Goal: Navigation & Orientation: Find specific page/section

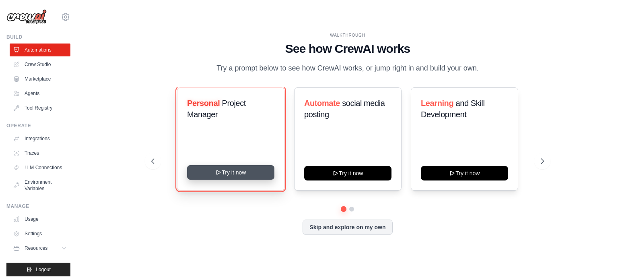
click at [246, 172] on button "Try it now" at bounding box center [230, 172] width 87 height 14
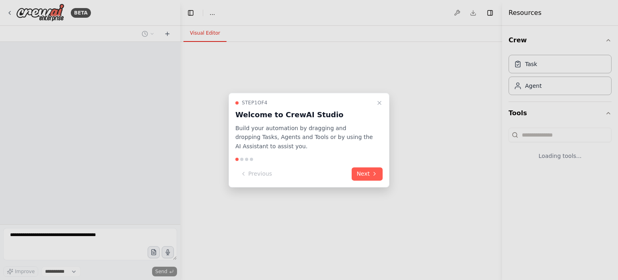
select select "****"
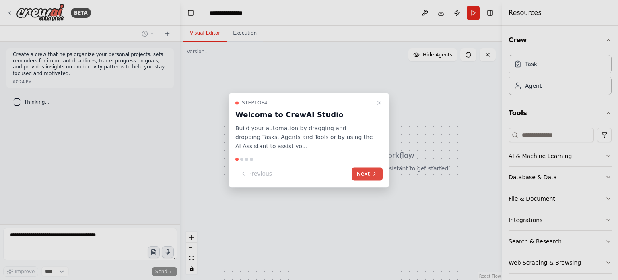
click at [372, 175] on icon at bounding box center [374, 174] width 6 height 6
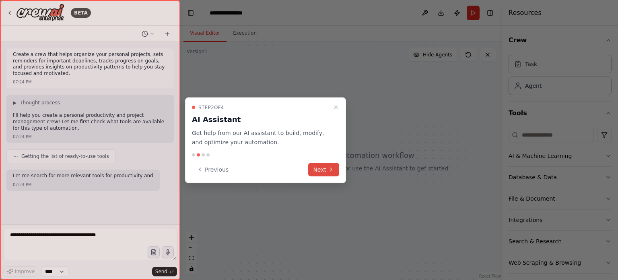
scroll to position [19, 0]
click at [319, 169] on button "Next" at bounding box center [323, 168] width 31 height 13
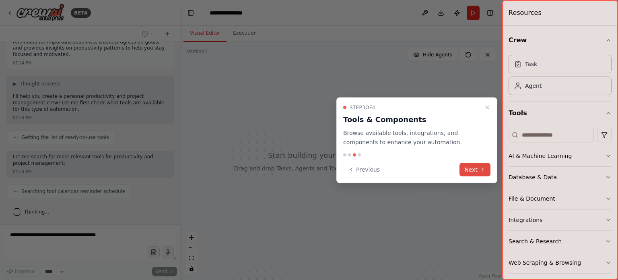
click at [475, 173] on button "Next" at bounding box center [474, 168] width 31 height 13
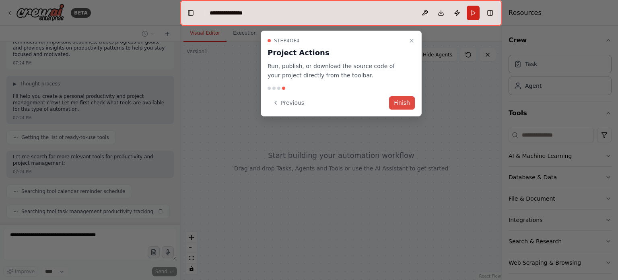
scroll to position [39, 0]
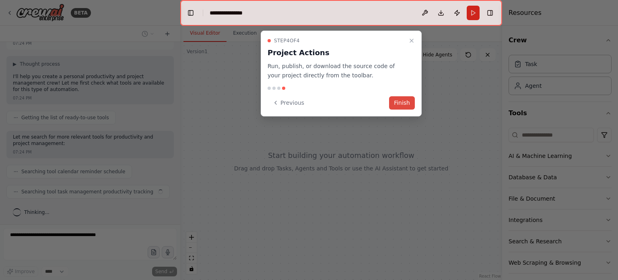
click at [404, 105] on button "Finish" at bounding box center [402, 102] width 26 height 13
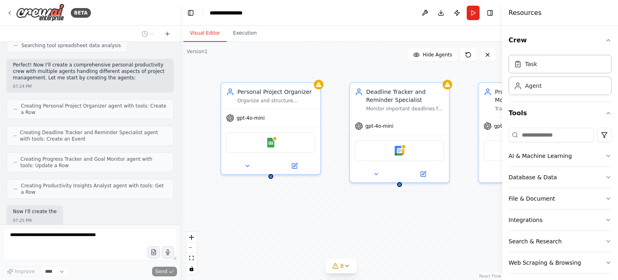
scroll to position [265, 0]
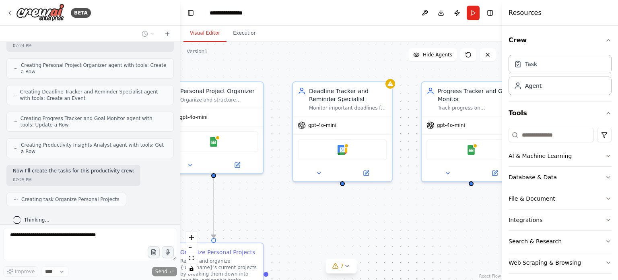
drag, startPoint x: 348, startPoint y: 214, endPoint x: 290, endPoint y: 213, distance: 57.1
click at [290, 213] on div ".deletable-edge-delete-btn { width: 20px; height: 20px; border: 0px solid #ffff…" at bounding box center [341, 161] width 322 height 238
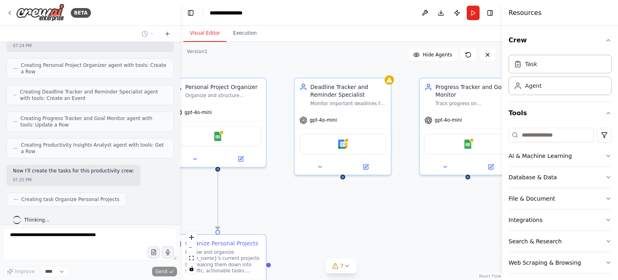
drag, startPoint x: 274, startPoint y: 202, endPoint x: 276, endPoint y: 193, distance: 8.9
click at [276, 193] on div ".deletable-edge-delete-btn { width: 20px; height: 20px; border: 0px solid #ffff…" at bounding box center [341, 161] width 322 height 238
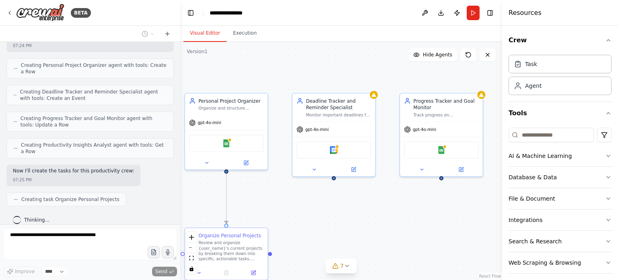
scroll to position [286, 0]
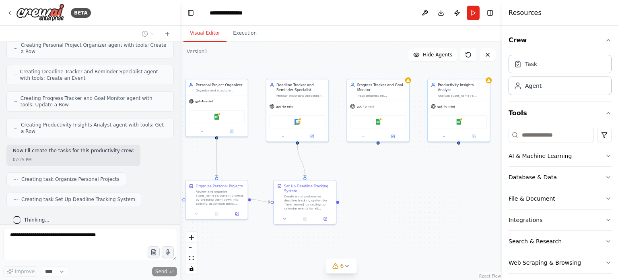
drag, startPoint x: 276, startPoint y: 193, endPoint x: 254, endPoint y: 154, distance: 44.8
click at [254, 154] on div ".deletable-edge-delete-btn { width: 20px; height: 20px; border: 0px solid #ffff…" at bounding box center [341, 161] width 322 height 238
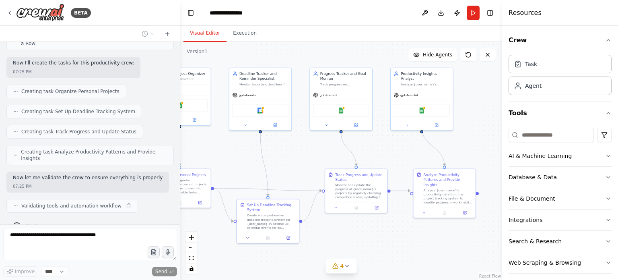
scroll to position [379, 0]
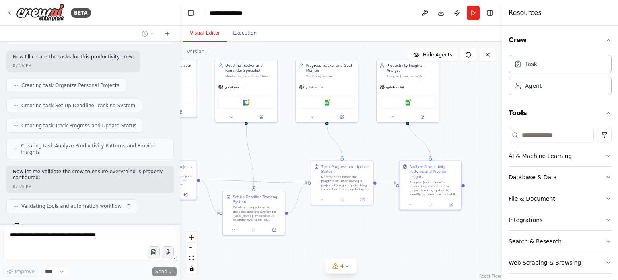
drag, startPoint x: 263, startPoint y: 159, endPoint x: 212, endPoint y: 140, distance: 54.6
click at [212, 140] on div ".deletable-edge-delete-btn { width: 20px; height: 20px; border: 0px solid #ffff…" at bounding box center [341, 161] width 322 height 238
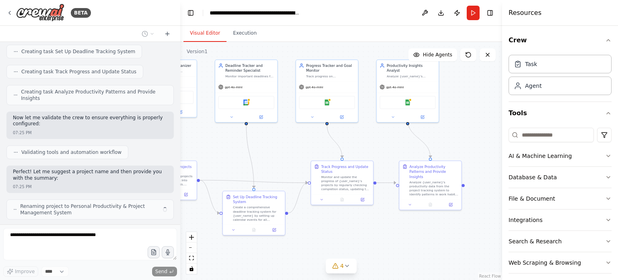
scroll to position [439, 0]
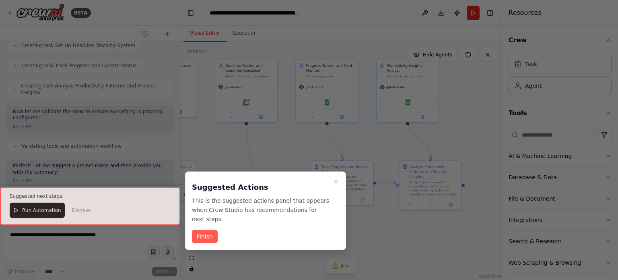
click at [39, 208] on div at bounding box center [90, 206] width 180 height 38
click at [206, 230] on button "Finish" at bounding box center [205, 236] width 26 height 13
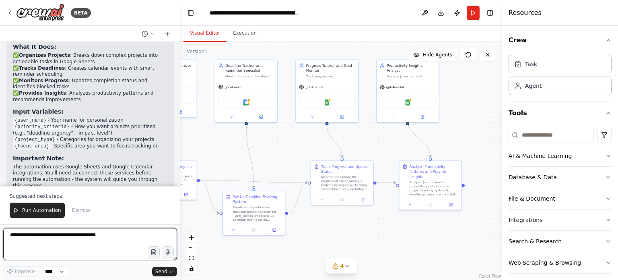
scroll to position [727, 0]
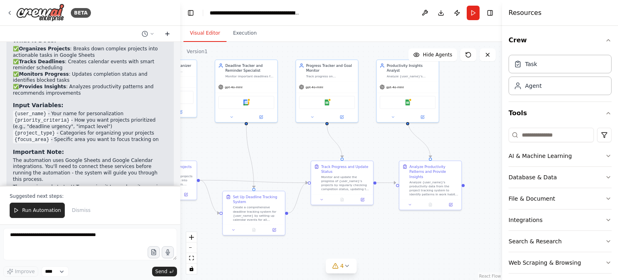
click at [168, 36] on icon at bounding box center [167, 34] width 6 height 6
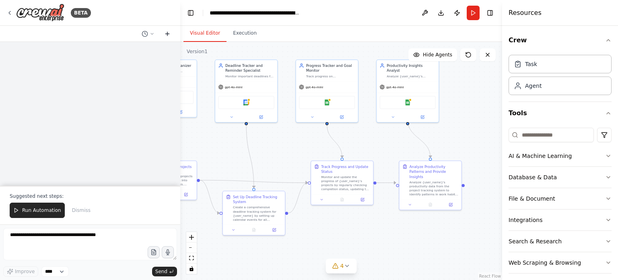
scroll to position [0, 0]
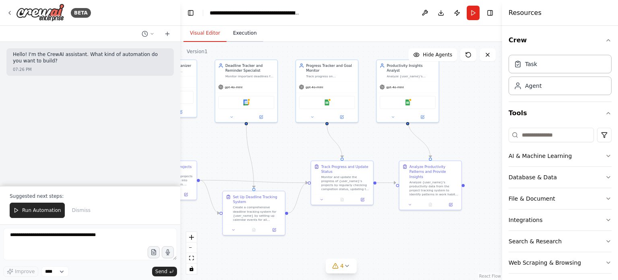
click at [239, 33] on button "Execution" at bounding box center [244, 33] width 37 height 17
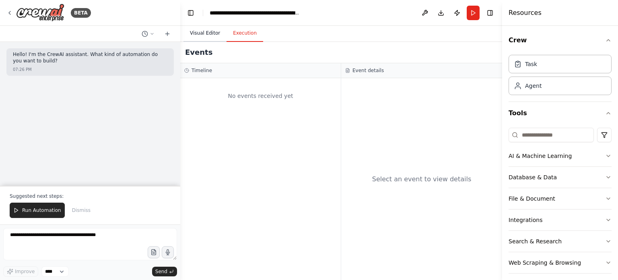
click at [206, 32] on button "Visual Editor" at bounding box center [204, 33] width 43 height 17
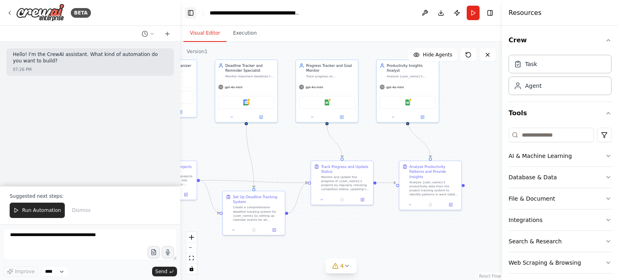
click at [193, 17] on button "Toggle Left Sidebar" at bounding box center [190, 12] width 11 height 11
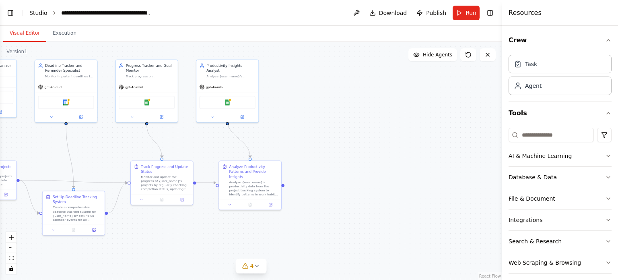
click at [41, 14] on link "Studio" at bounding box center [38, 13] width 18 height 6
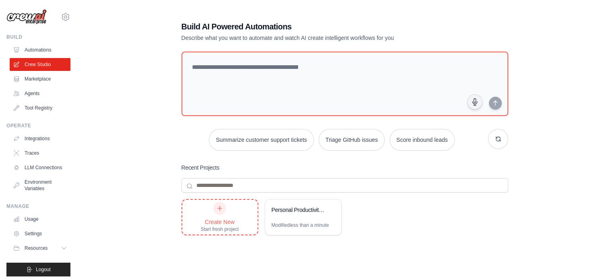
click at [219, 218] on div "Create New" at bounding box center [220, 222] width 38 height 8
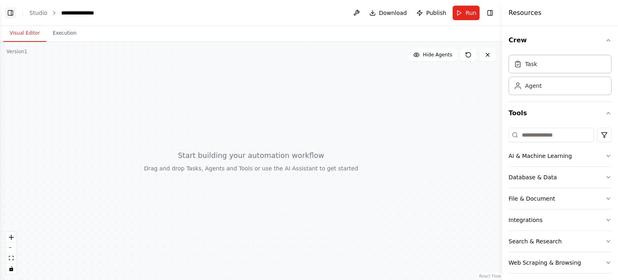
click at [7, 13] on button "Toggle Left Sidebar" at bounding box center [10, 12] width 11 height 11
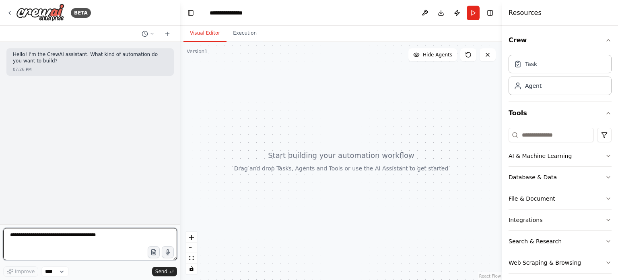
click at [50, 245] on textarea at bounding box center [90, 244] width 174 height 32
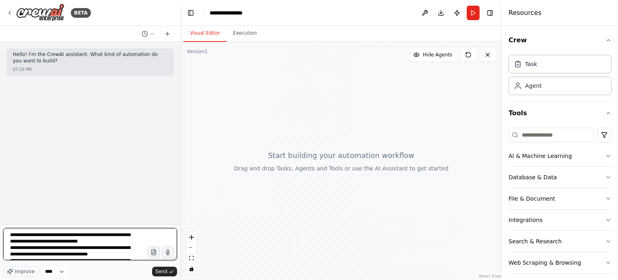
drag, startPoint x: 95, startPoint y: 255, endPoint x: 0, endPoint y: 153, distance: 139.7
click at [0, 153] on div "**********" at bounding box center [90, 140] width 180 height 280
type textarea "**********"
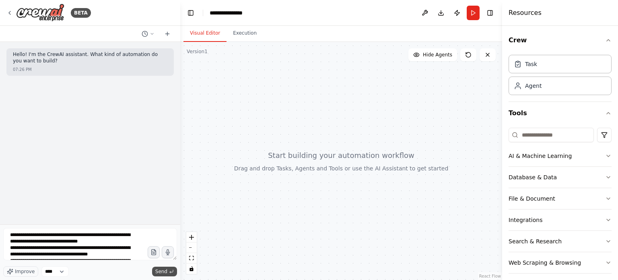
click at [163, 269] on span "Send" at bounding box center [161, 271] width 12 height 6
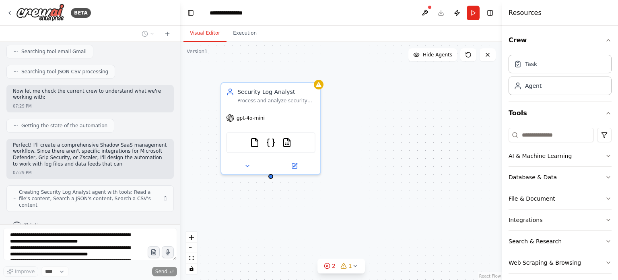
scroll to position [349, 0]
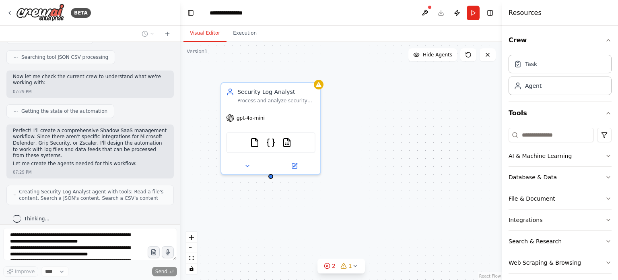
click at [195, 199] on div "Security Log Analyst Process and analyze security logs from multiple sources in…" at bounding box center [341, 161] width 322 height 238
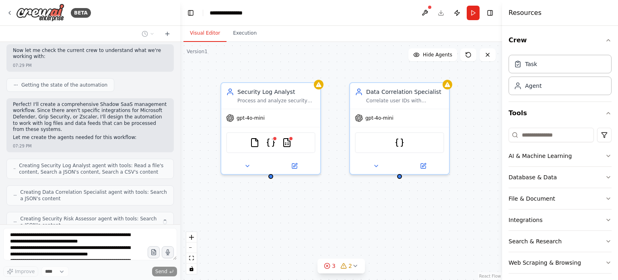
scroll to position [402, 0]
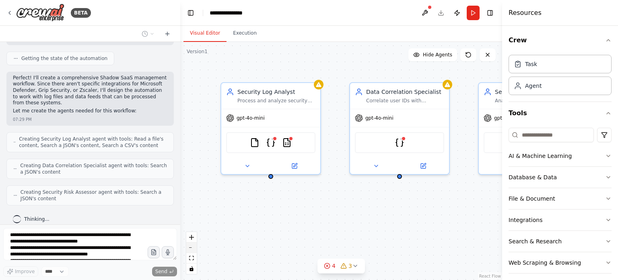
click at [195, 246] on button "zoom out" at bounding box center [191, 247] width 10 height 10
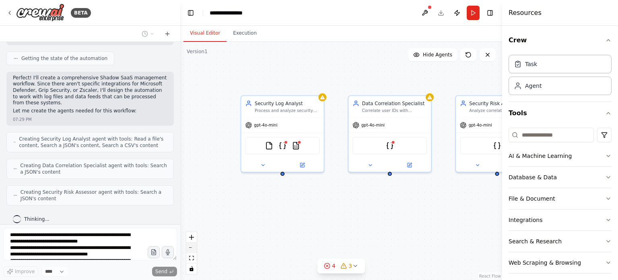
click at [195, 246] on button "zoom out" at bounding box center [191, 247] width 10 height 10
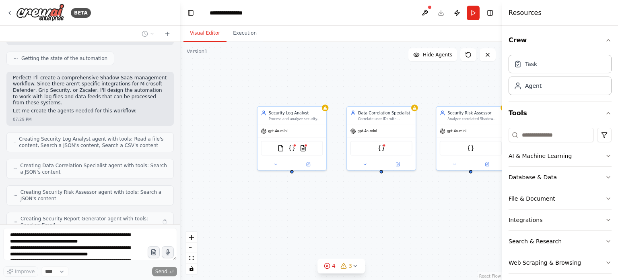
scroll to position [428, 0]
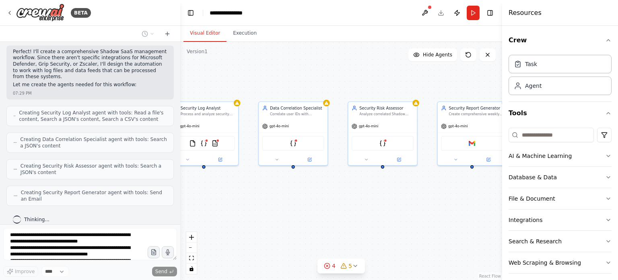
drag, startPoint x: 388, startPoint y: 222, endPoint x: 300, endPoint y: 217, distance: 88.2
click at [300, 217] on div "Security Log Analyst Process and analyze security logs from multiple sources in…" at bounding box center [341, 161] width 322 height 238
click at [192, 252] on button "zoom out" at bounding box center [191, 247] width 10 height 10
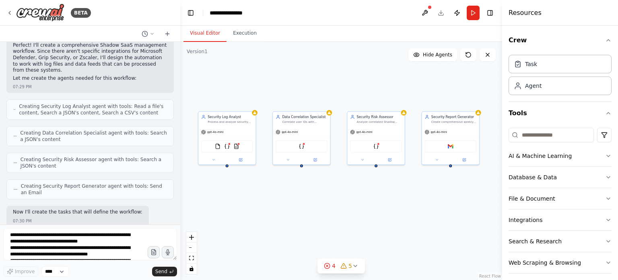
scroll to position [475, 0]
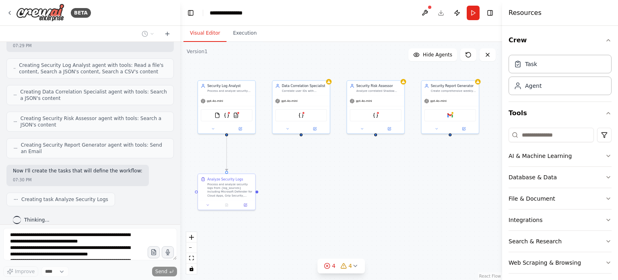
drag, startPoint x: 280, startPoint y: 214, endPoint x: 279, endPoint y: 183, distance: 31.0
click at [279, 183] on div ".deletable-edge-delete-btn { width: 20px; height: 20px; border: 0px solid #ffff…" at bounding box center [341, 161] width 322 height 238
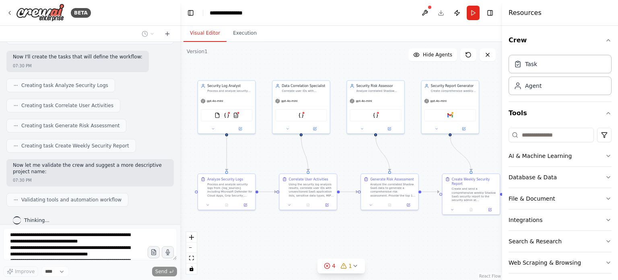
scroll to position [609, 0]
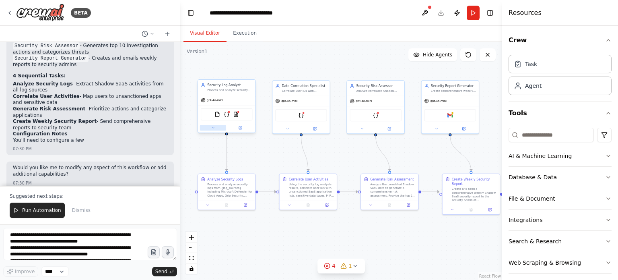
click at [212, 129] on icon at bounding box center [213, 128] width 4 height 4
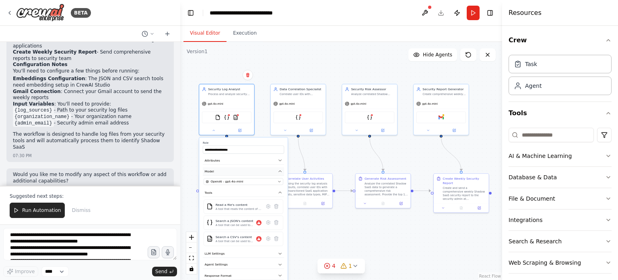
scroll to position [912, 0]
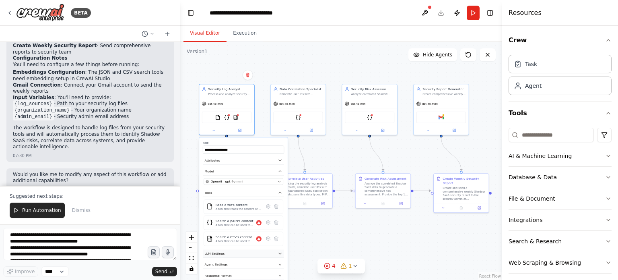
click at [256, 253] on button "LLM Settings" at bounding box center [243, 253] width 81 height 8
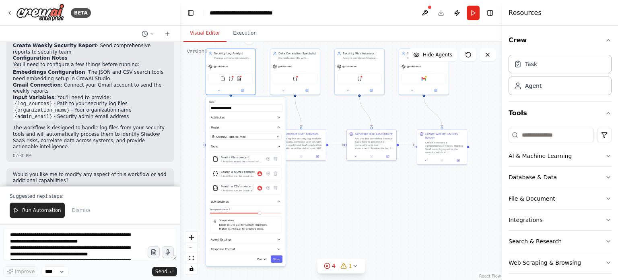
drag, startPoint x: 331, startPoint y: 241, endPoint x: 331, endPoint y: 189, distance: 51.5
click at [331, 189] on div ".deletable-edge-delete-btn { width: 20px; height: 20px; border: 0px solid #ffff…" at bounding box center [341, 161] width 322 height 238
click at [258, 239] on button "Agent Settings" at bounding box center [245, 240] width 73 height 8
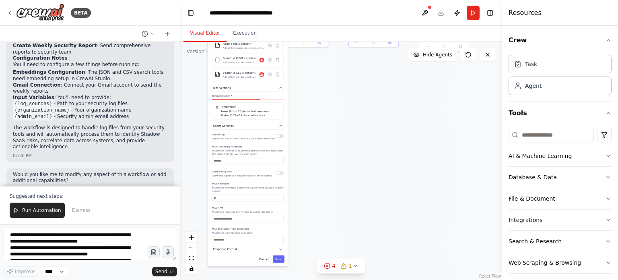
drag, startPoint x: 307, startPoint y: 231, endPoint x: 309, endPoint y: 117, distance: 113.8
click at [309, 117] on div ".deletable-edge-delete-btn { width: 20px; height: 20px; border: 0px solid #ffff…" at bounding box center [341, 161] width 322 height 238
click at [248, 245] on button "Response Format" at bounding box center [247, 249] width 73 height 8
click at [277, 245] on button "Response Format" at bounding box center [247, 249] width 73 height 8
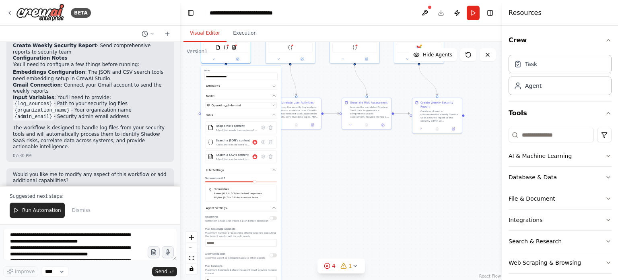
drag, startPoint x: 312, startPoint y: 163, endPoint x: 306, endPoint y: 254, distance: 91.1
click at [306, 254] on div ".deletable-edge-delete-btn { width: 20px; height: 20px; border: 0px solid #ffff…" at bounding box center [341, 161] width 322 height 238
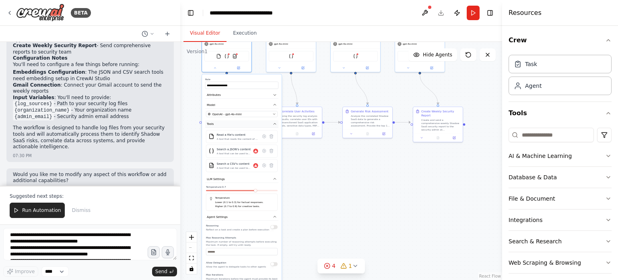
click at [275, 123] on icon "button" at bounding box center [275, 124] width 4 height 4
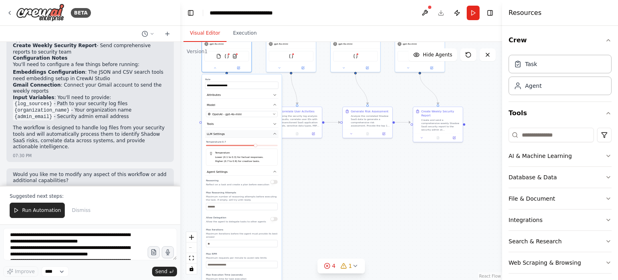
click at [273, 134] on icon "button" at bounding box center [275, 134] width 4 height 4
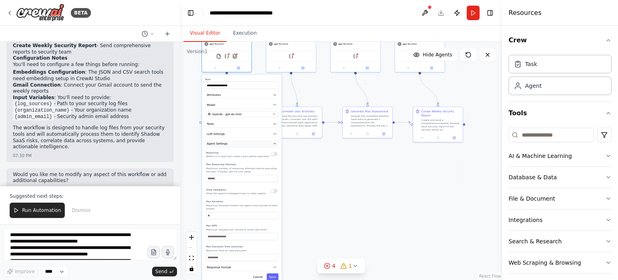
click at [274, 143] on icon "button" at bounding box center [275, 144] width 4 height 4
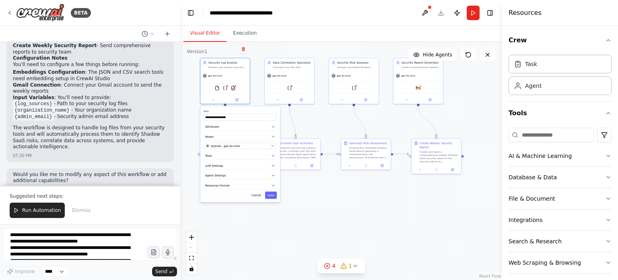
drag, startPoint x: 322, startPoint y: 170, endPoint x: 320, endPoint y: 202, distance: 31.8
click at [320, 202] on div ".deletable-edge-delete-btn { width: 20px; height: 20px; border: 0px solid #ffff…" at bounding box center [341, 161] width 322 height 238
click at [257, 195] on button "Cancel" at bounding box center [256, 194] width 14 height 7
click at [294, 88] on div "JSONSearchTool" at bounding box center [289, 87] width 45 height 10
click at [279, 101] on button at bounding box center [277, 99] width 23 height 5
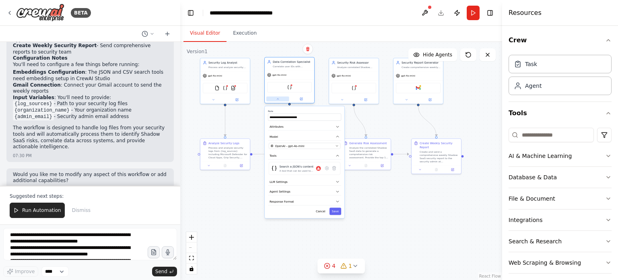
click at [279, 101] on button at bounding box center [277, 99] width 23 height 5
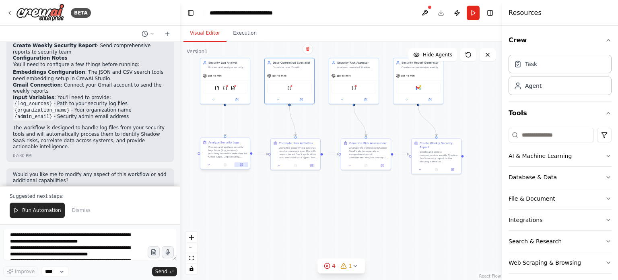
click at [244, 165] on button at bounding box center [241, 164] width 14 height 5
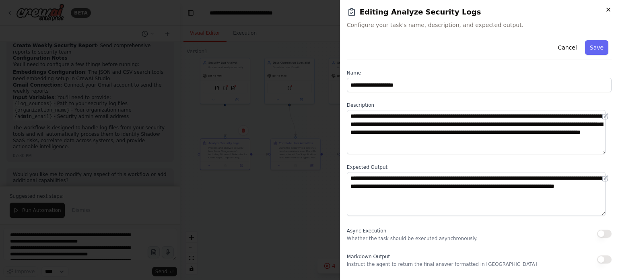
click at [608, 10] on icon "button" at bounding box center [608, 9] width 3 height 3
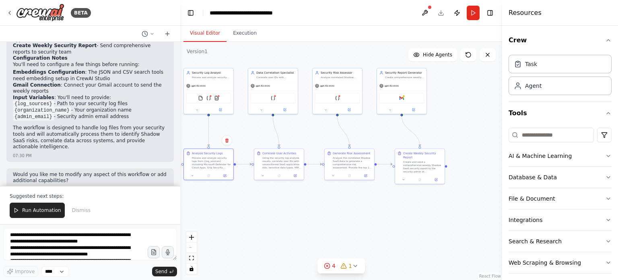
drag, startPoint x: 340, startPoint y: 199, endPoint x: 323, endPoint y: 209, distance: 19.3
click at [323, 209] on div ".deletable-edge-delete-btn { width: 20px; height: 20px; border: 0px solid #ffff…" at bounding box center [341, 161] width 322 height 238
click at [337, 175] on button at bounding box center [333, 174] width 14 height 5
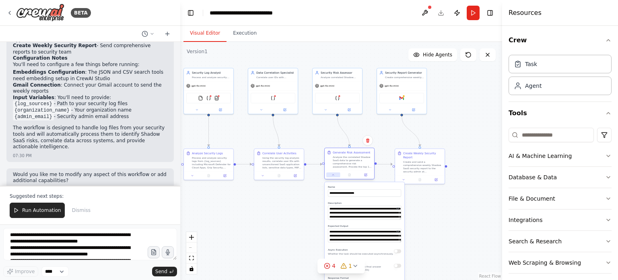
click at [337, 175] on button at bounding box center [333, 174] width 14 height 5
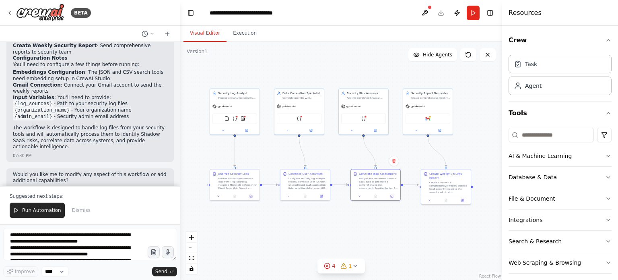
drag, startPoint x: 378, startPoint y: 220, endPoint x: 404, endPoint y: 241, distance: 33.2
click at [404, 241] on div ".deletable-edge-delete-btn { width: 20px; height: 20px; border: 0px solid #ffff…" at bounding box center [341, 161] width 322 height 238
click at [13, 12] on div "BETA" at bounding box center [48, 13] width 84 height 18
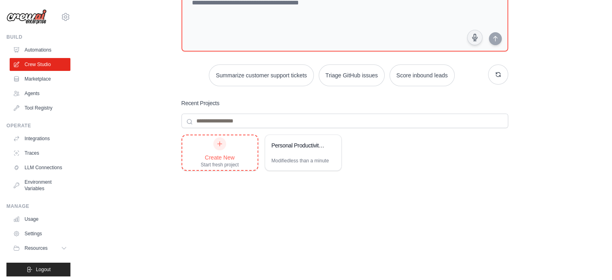
scroll to position [64, 0]
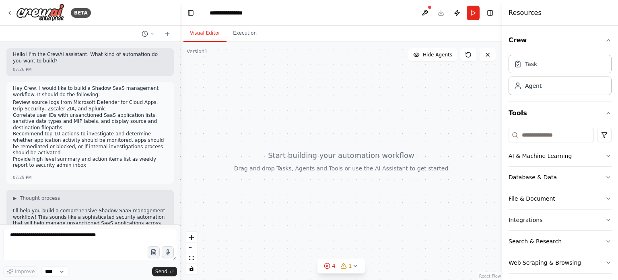
scroll to position [148, 0]
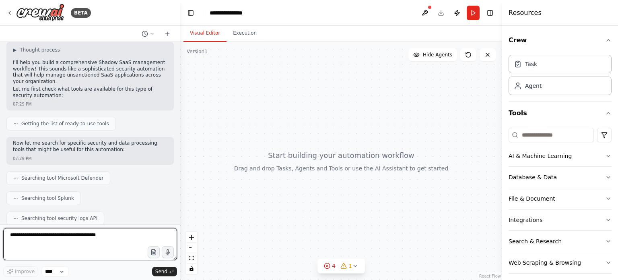
click at [91, 252] on textarea at bounding box center [90, 244] width 174 height 32
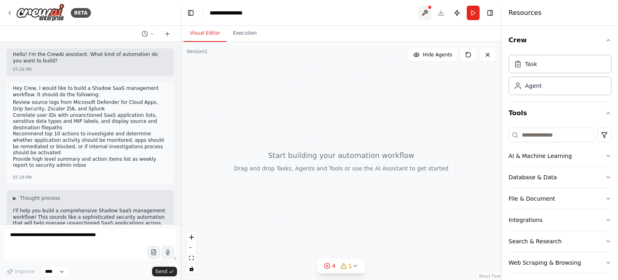
click at [425, 11] on button at bounding box center [424, 13] width 13 height 14
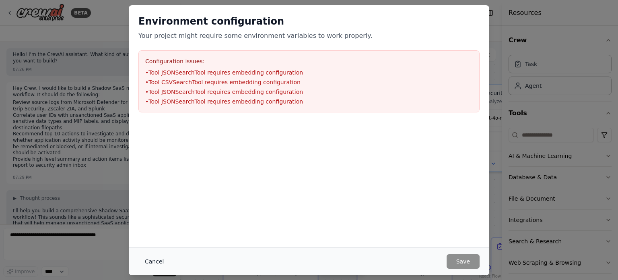
click at [158, 260] on button "Cancel" at bounding box center [154, 261] width 32 height 14
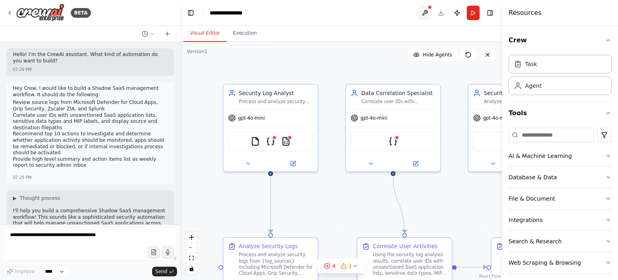
click at [425, 12] on button at bounding box center [424, 13] width 13 height 14
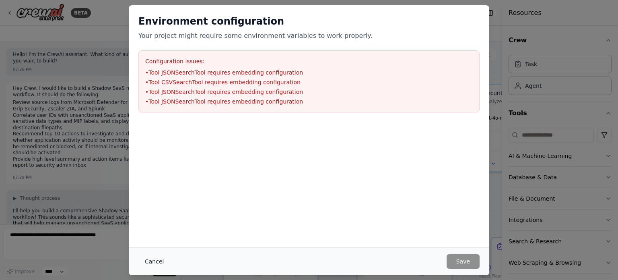
click at [156, 263] on button "Cancel" at bounding box center [154, 261] width 32 height 14
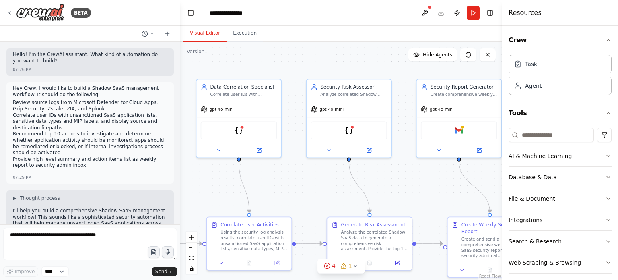
drag, startPoint x: 455, startPoint y: 218, endPoint x: 293, endPoint y: 198, distance: 163.3
click at [293, 198] on div ".deletable-edge-delete-btn { width: 20px; height: 20px; border: 0px solid #ffff…" at bounding box center [341, 161] width 322 height 238
click at [195, 249] on button "zoom out" at bounding box center [191, 247] width 10 height 10
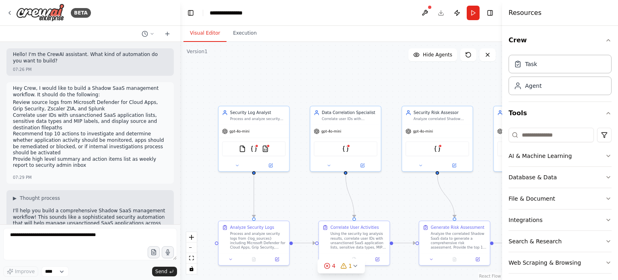
drag, startPoint x: 316, startPoint y: 193, endPoint x: 405, endPoint y: 207, distance: 90.7
click at [405, 207] on div ".deletable-edge-delete-btn { width: 20px; height: 20px; border: 0px solid #ffff…" at bounding box center [341, 161] width 322 height 238
click at [232, 10] on div "**********" at bounding box center [230, 13] width 40 height 8
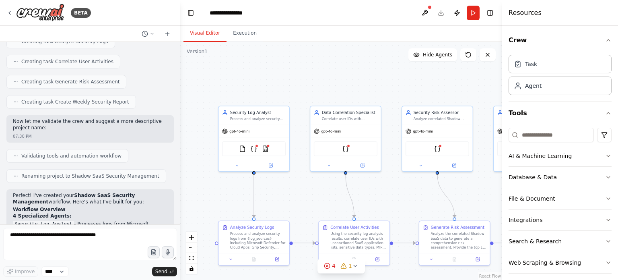
scroll to position [672, 0]
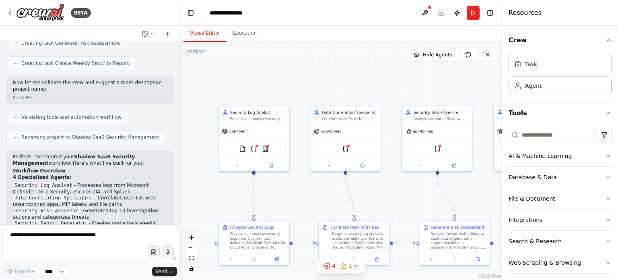
click at [233, 11] on div "**********" at bounding box center [240, 13] width 60 height 8
click at [276, 12] on div "**********" at bounding box center [255, 13] width 91 height 8
click at [300, 73] on div ".deletable-edge-delete-btn { width: 20px; height: 20px; border: 0px solid #ffff…" at bounding box center [341, 161] width 322 height 238
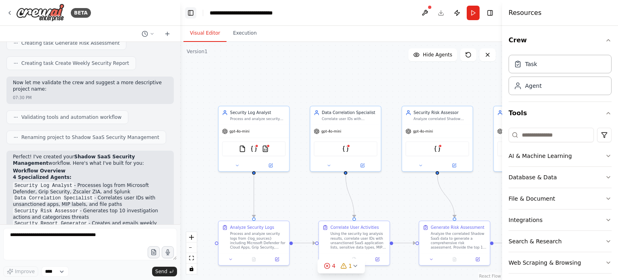
click at [187, 14] on button "Toggle Left Sidebar" at bounding box center [190, 12] width 11 height 11
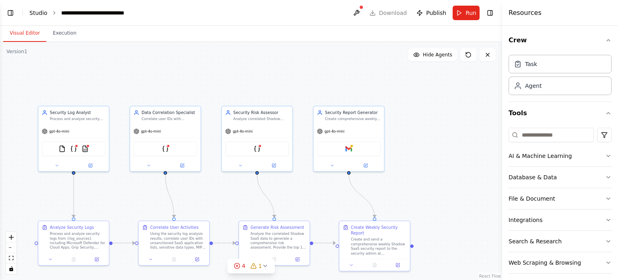
click at [42, 12] on link "Studio" at bounding box center [38, 13] width 18 height 6
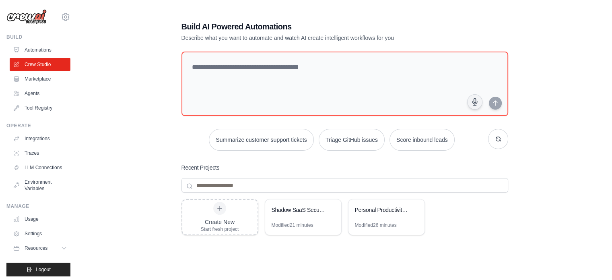
click at [309, 251] on div "Create New Start fresh project Shadow SaaS Security Management Modified 21 minu…" at bounding box center [344, 263] width 327 height 129
click at [34, 53] on link "Automations" at bounding box center [40, 49] width 61 height 13
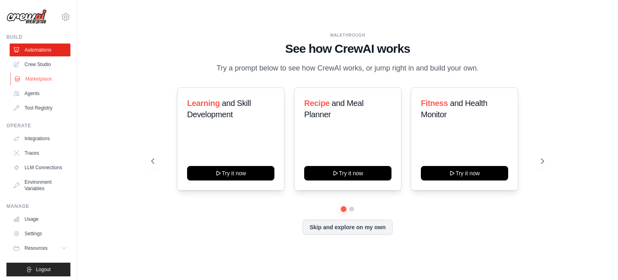
click at [47, 83] on link "Marketplace" at bounding box center [40, 78] width 61 height 13
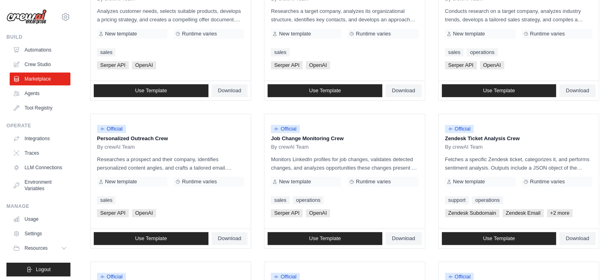
scroll to position [304, 0]
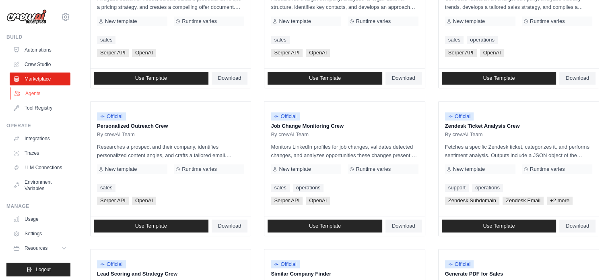
click at [34, 95] on link "Agents" at bounding box center [40, 93] width 61 height 13
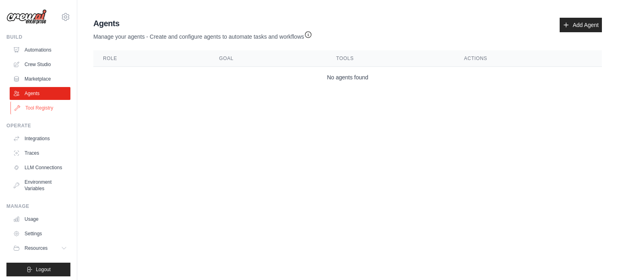
click at [34, 109] on link "Tool Registry" at bounding box center [40, 107] width 61 height 13
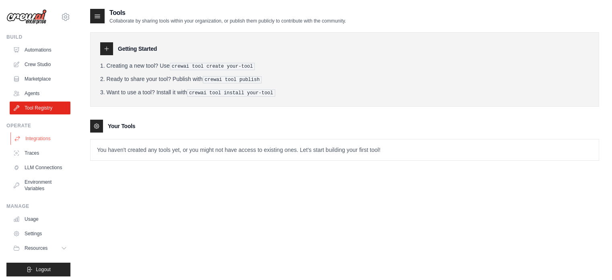
click at [35, 138] on link "Integrations" at bounding box center [40, 138] width 61 height 13
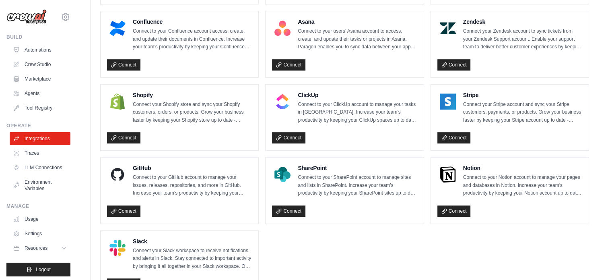
scroll to position [549, 0]
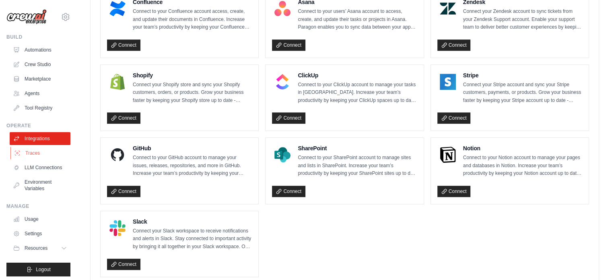
click at [31, 152] on link "Traces" at bounding box center [40, 152] width 61 height 13
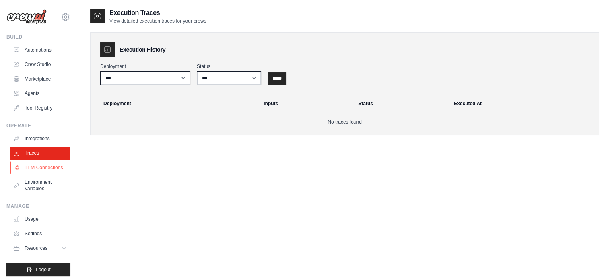
click at [39, 164] on link "LLM Connections" at bounding box center [40, 167] width 61 height 13
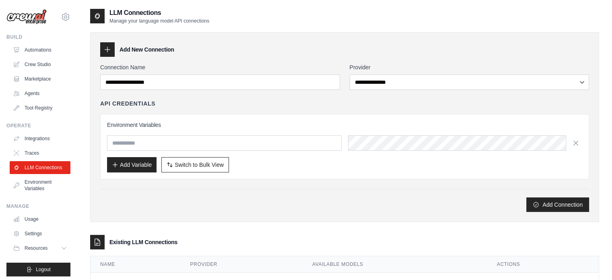
scroll to position [9, 0]
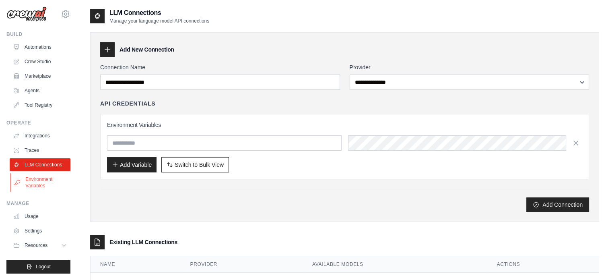
click at [43, 181] on link "Environment Variables" at bounding box center [40, 182] width 61 height 19
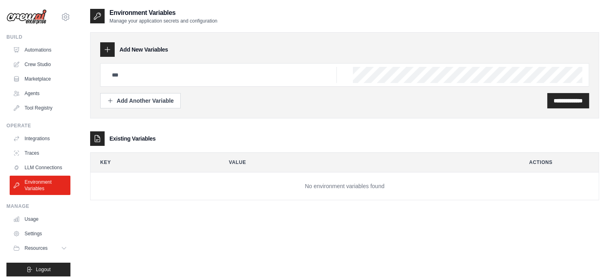
click at [35, 217] on div "Manage Usage Settings Resources Documentation GitHub Blog" at bounding box center [38, 228] width 64 height 51
click at [33, 223] on link "Usage" at bounding box center [40, 218] width 61 height 13
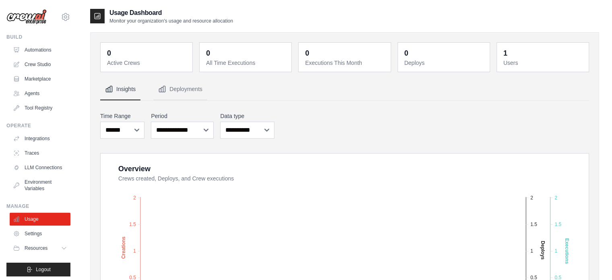
scroll to position [9, 0]
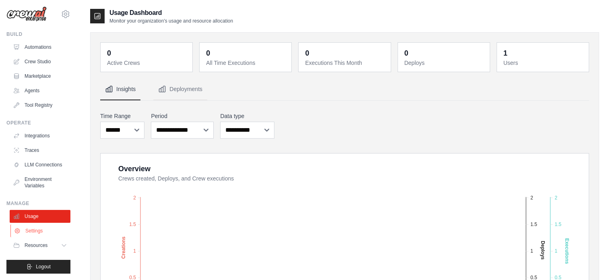
click at [33, 230] on link "Settings" at bounding box center [40, 230] width 61 height 13
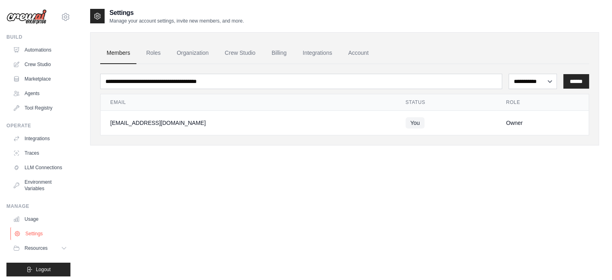
click at [45, 239] on link "Settings" at bounding box center [40, 233] width 61 height 13
click at [158, 58] on link "Roles" at bounding box center [153, 53] width 27 height 22
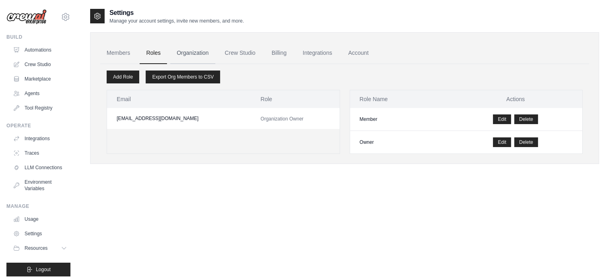
click at [196, 54] on link "Organization" at bounding box center [192, 53] width 45 height 22
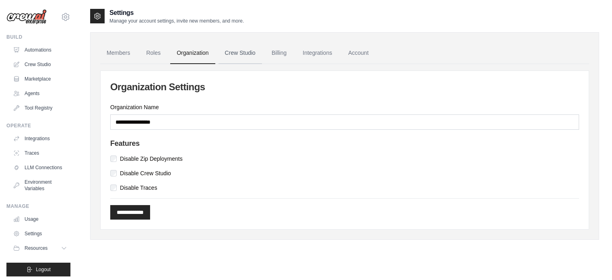
click at [234, 54] on link "Crew Studio" at bounding box center [239, 53] width 43 height 22
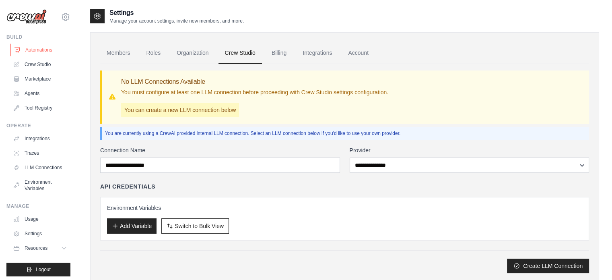
click at [40, 49] on link "Automations" at bounding box center [40, 49] width 61 height 13
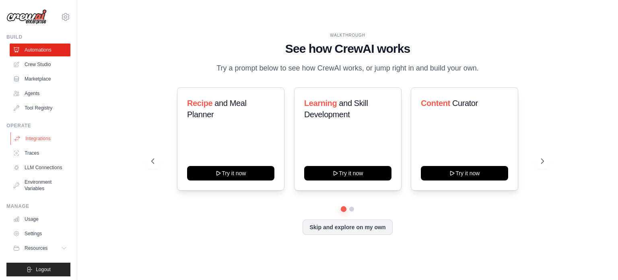
click at [43, 136] on link "Integrations" at bounding box center [40, 138] width 61 height 13
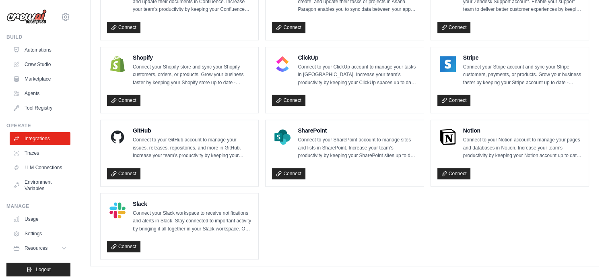
scroll to position [567, 0]
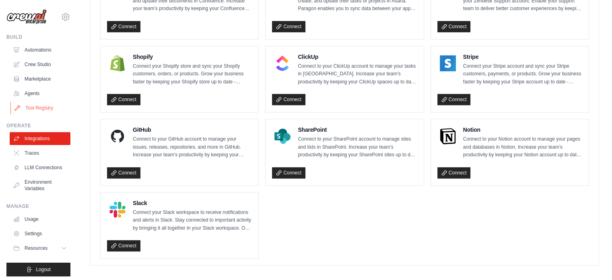
click at [40, 108] on link "Tool Registry" at bounding box center [40, 107] width 61 height 13
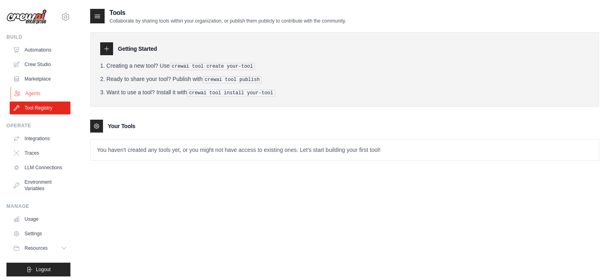
click at [39, 92] on link "Agents" at bounding box center [40, 93] width 61 height 13
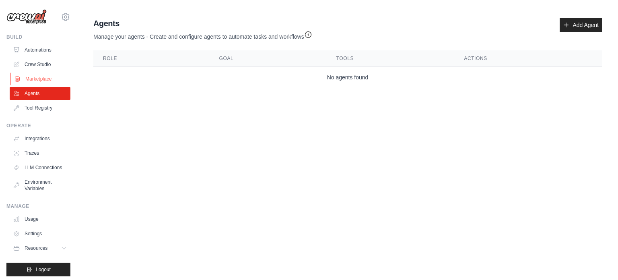
click at [41, 78] on link "Marketplace" at bounding box center [40, 78] width 61 height 13
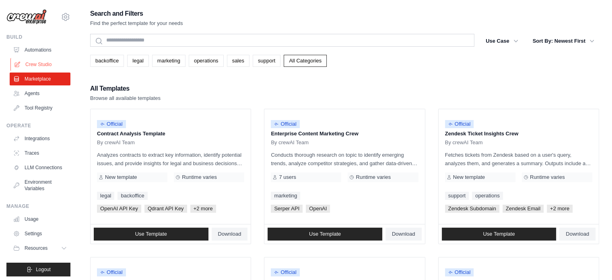
click at [43, 62] on link "Crew Studio" at bounding box center [40, 64] width 61 height 13
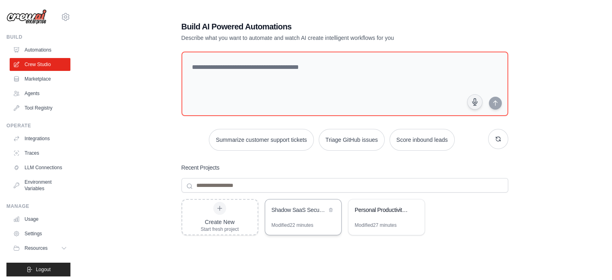
click at [298, 209] on div "Shadow SaaS Security Management" at bounding box center [298, 210] width 55 height 8
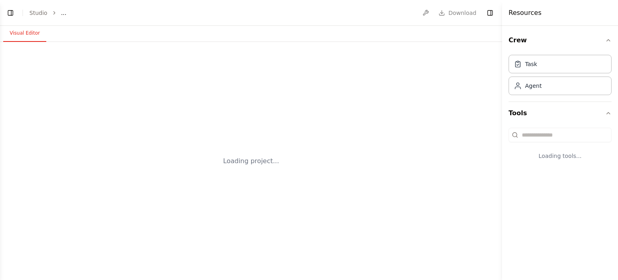
select select "****"
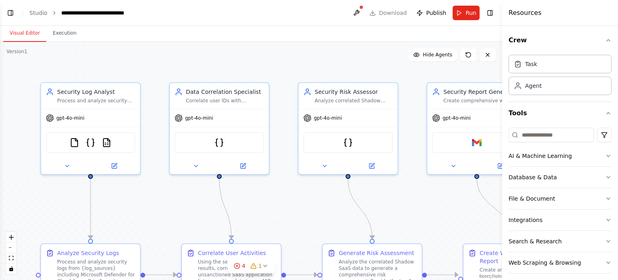
scroll to position [874, 0]
click at [360, 12] on button at bounding box center [356, 13] width 13 height 14
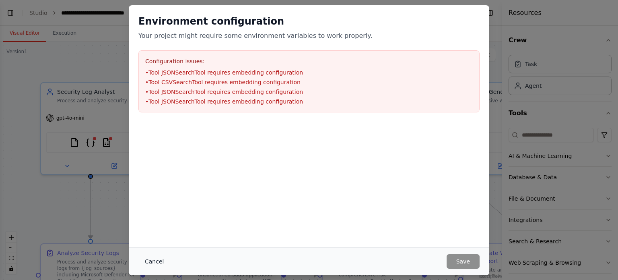
click at [149, 255] on button "Cancel" at bounding box center [154, 261] width 32 height 14
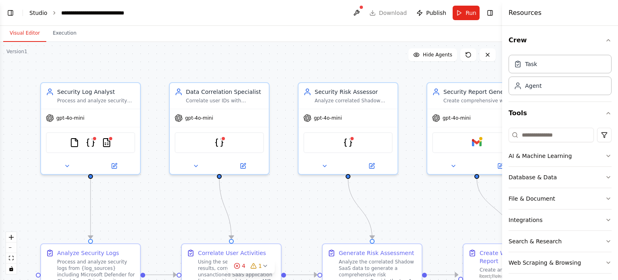
click at [40, 10] on link "Studio" at bounding box center [38, 13] width 18 height 6
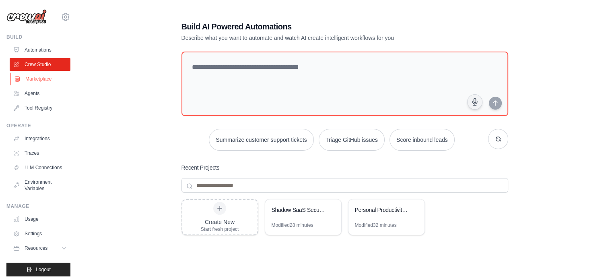
click at [42, 79] on link "Marketplace" at bounding box center [40, 78] width 61 height 13
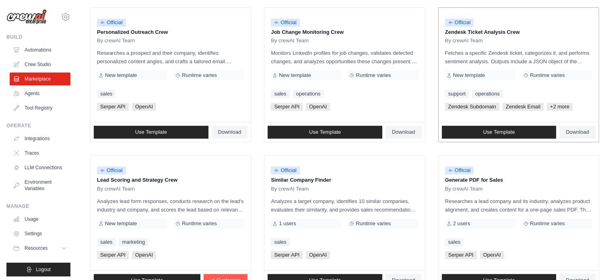
scroll to position [460, 0]
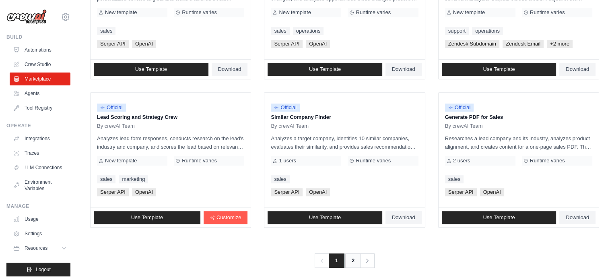
click at [352, 260] on link "2" at bounding box center [353, 260] width 16 height 14
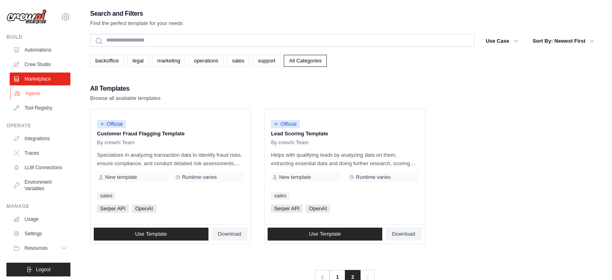
click at [38, 96] on link "Agents" at bounding box center [40, 93] width 61 height 13
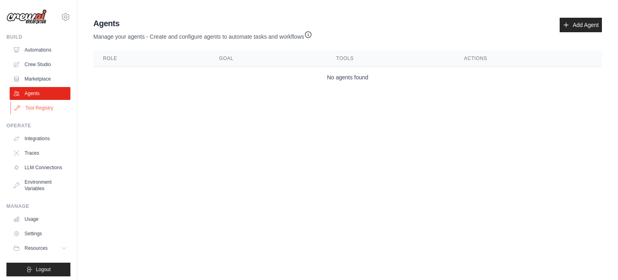
click at [38, 109] on link "Tool Registry" at bounding box center [40, 107] width 61 height 13
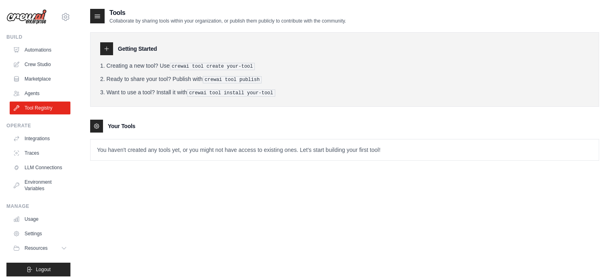
click at [40, 145] on ul "Integrations Traces LLM Connections Environment Variables" at bounding box center [40, 163] width 61 height 63
click at [43, 135] on link "Integrations" at bounding box center [40, 138] width 61 height 13
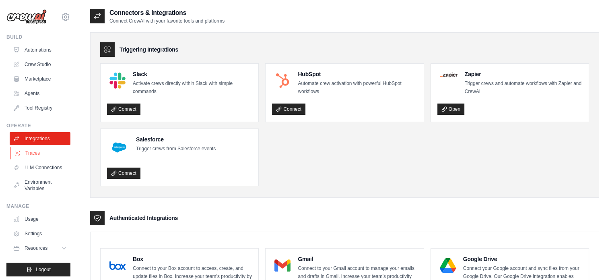
click at [34, 154] on link "Traces" at bounding box center [40, 152] width 61 height 13
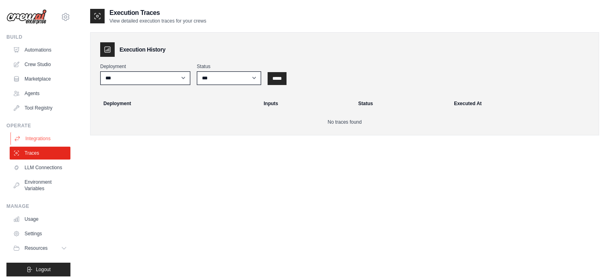
click at [41, 139] on link "Integrations" at bounding box center [40, 138] width 61 height 13
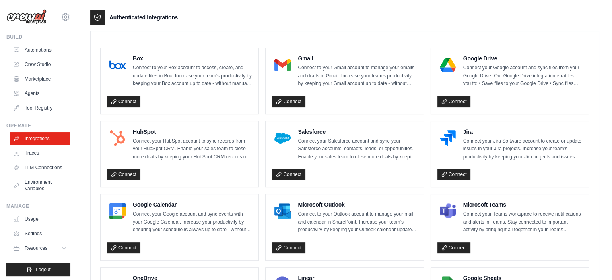
scroll to position [218, 0]
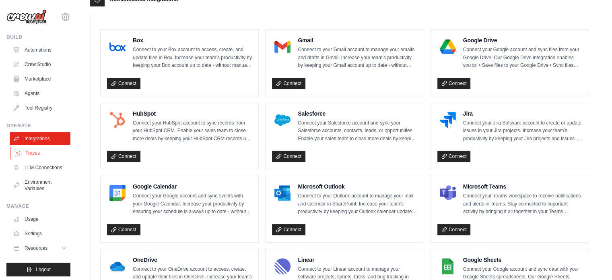
click at [43, 156] on link "Traces" at bounding box center [40, 152] width 61 height 13
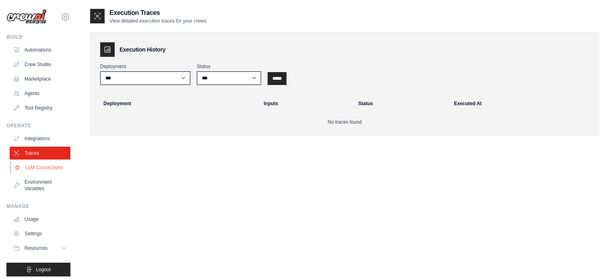
click at [37, 174] on link "LLM Connections" at bounding box center [40, 167] width 61 height 13
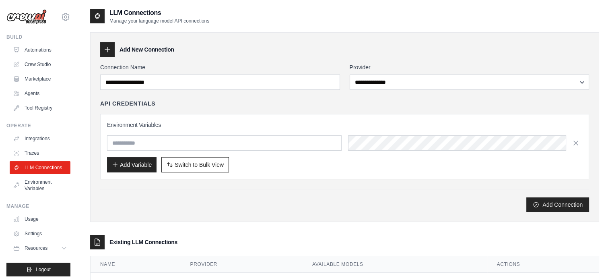
scroll to position [34, 0]
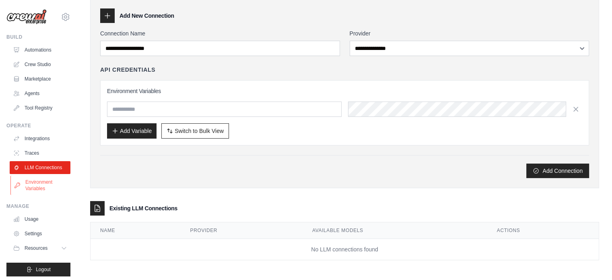
click at [31, 195] on link "Environment Variables" at bounding box center [40, 184] width 61 height 19
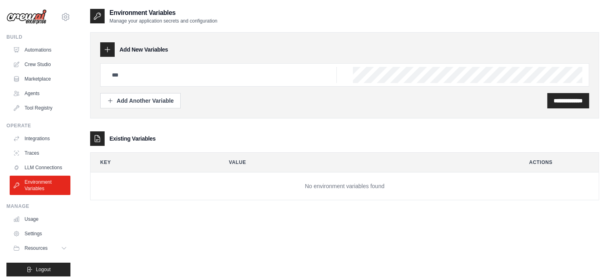
scroll to position [9, 0]
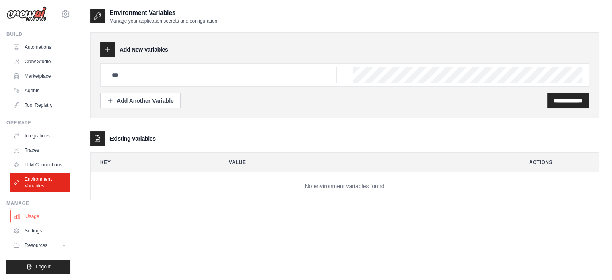
click at [31, 217] on link "Usage" at bounding box center [40, 216] width 61 height 13
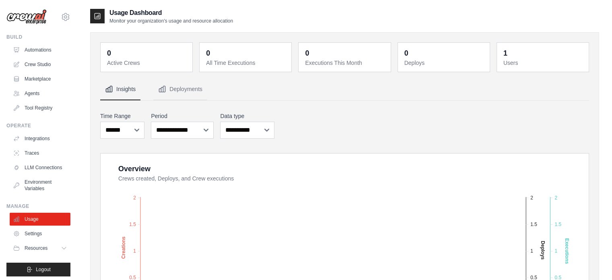
scroll to position [9, 0]
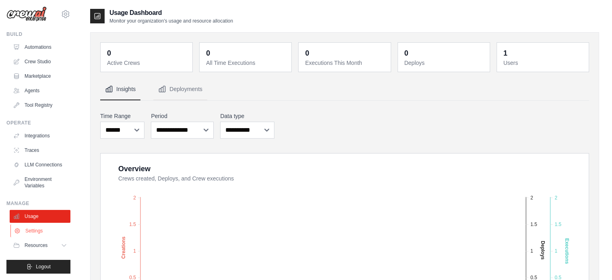
click at [35, 235] on link "Settings" at bounding box center [40, 230] width 61 height 13
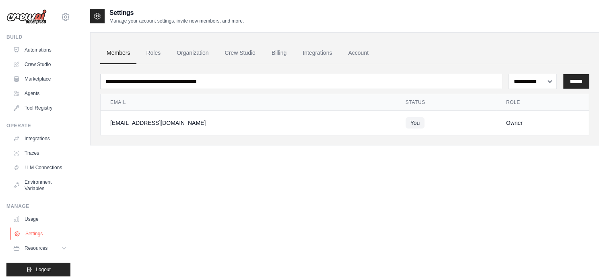
scroll to position [9, 0]
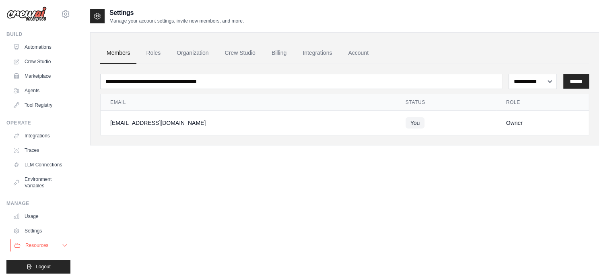
click at [35, 247] on span "Resources" at bounding box center [36, 245] width 23 height 6
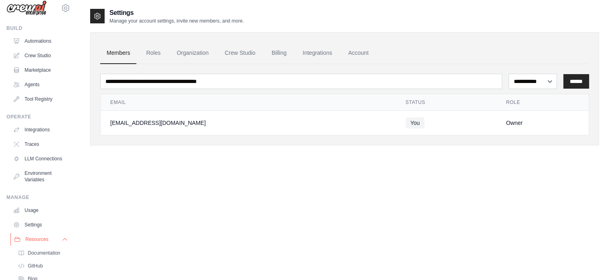
scroll to position [60, 0]
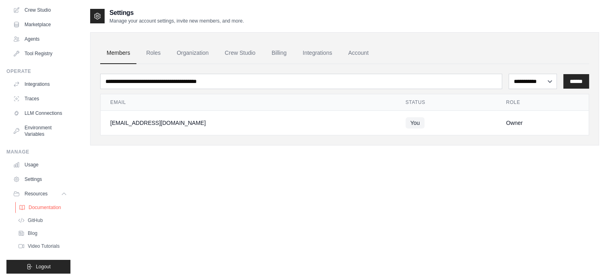
click at [42, 210] on link "Documentation" at bounding box center [43, 207] width 56 height 11
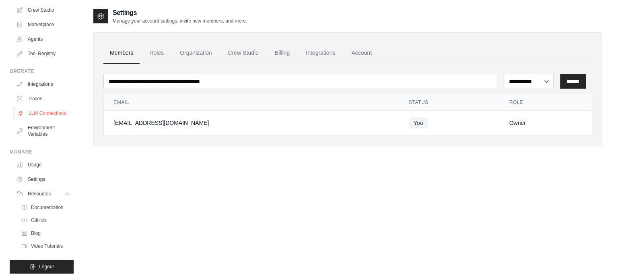
scroll to position [0, 0]
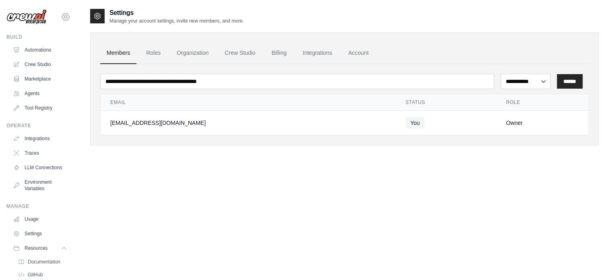
click at [61, 13] on icon at bounding box center [66, 17] width 10 height 10
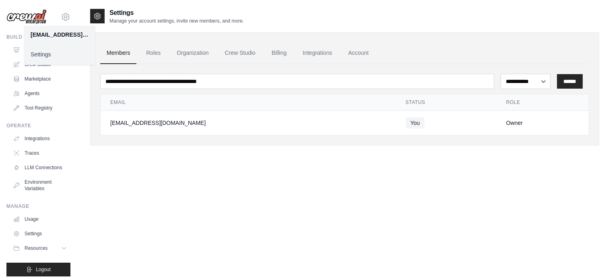
click at [35, 12] on img at bounding box center [26, 16] width 40 height 15
click at [31, 17] on img at bounding box center [26, 16] width 40 height 15
click at [61, 19] on icon at bounding box center [66, 17] width 10 height 10
click at [54, 59] on link "Settings" at bounding box center [59, 54] width 71 height 14
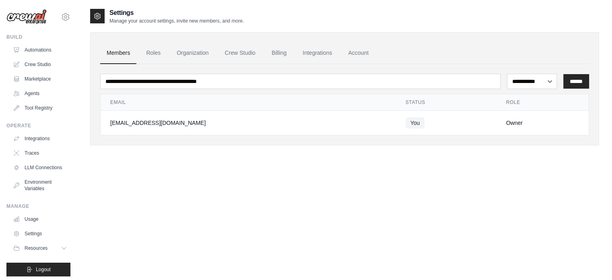
click at [22, 15] on img at bounding box center [26, 16] width 40 height 15
click at [32, 47] on link "Automations" at bounding box center [40, 49] width 61 height 13
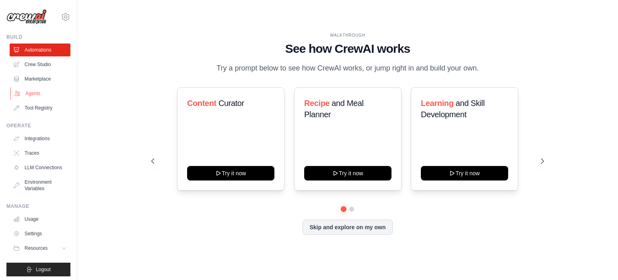
scroll to position [9, 0]
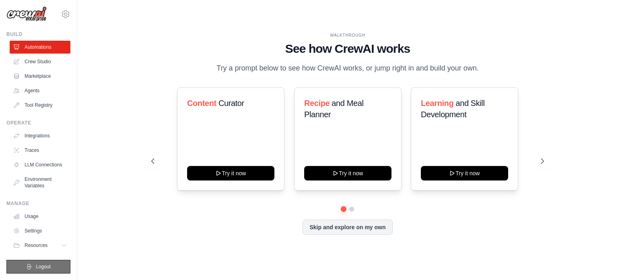
click at [40, 267] on span "Logout" at bounding box center [43, 266] width 15 height 6
